Goal: Manage account settings

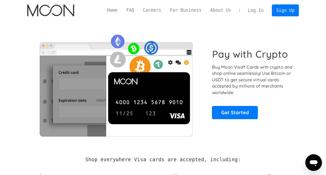
click at [265, 12] on link "Log In" at bounding box center [256, 10] width 24 height 11
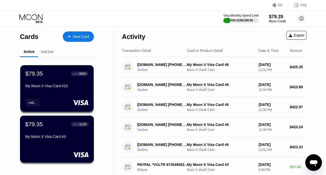
click at [55, 127] on div "$79.35 ● ● ● ● 6129" at bounding box center [57, 124] width 64 height 7
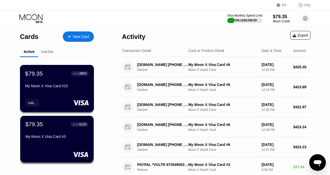
click at [48, 88] on div "My Moon X Visa Card #10" at bounding box center [57, 86] width 64 height 4
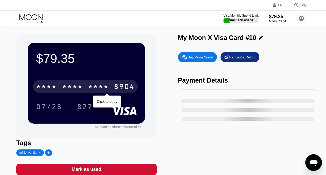
click at [87, 81] on div "* * * * * * * * * * * * 8904" at bounding box center [85, 86] width 105 height 13
click at [82, 88] on div "6500" at bounding box center [72, 87] width 21 height 8
